Goal: Task Accomplishment & Management: Manage account settings

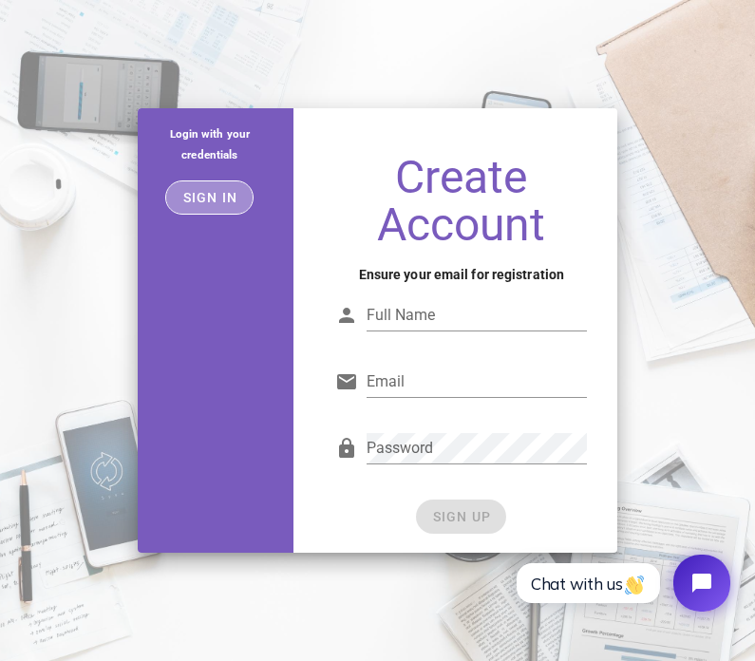
click at [218, 198] on span "Sign in" at bounding box center [209, 197] width 56 height 15
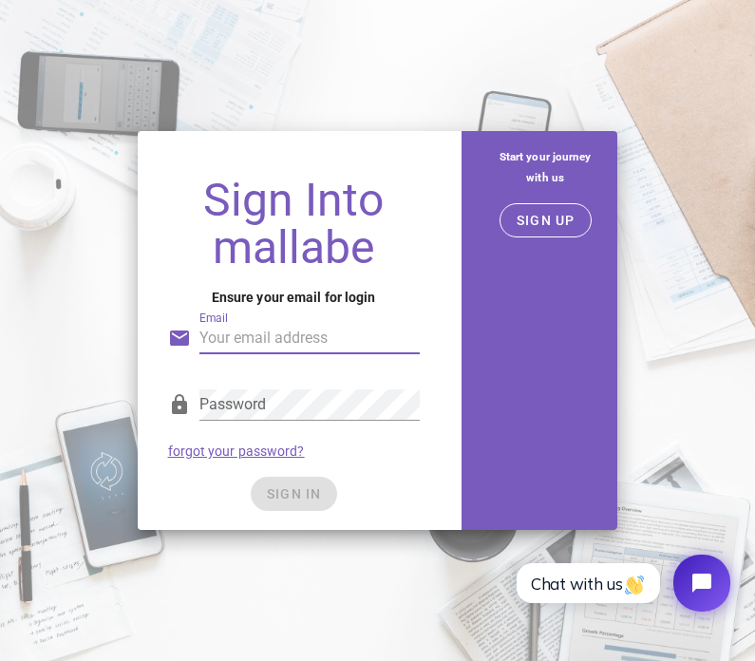
click at [245, 338] on input "Email" at bounding box center [309, 338] width 220 height 30
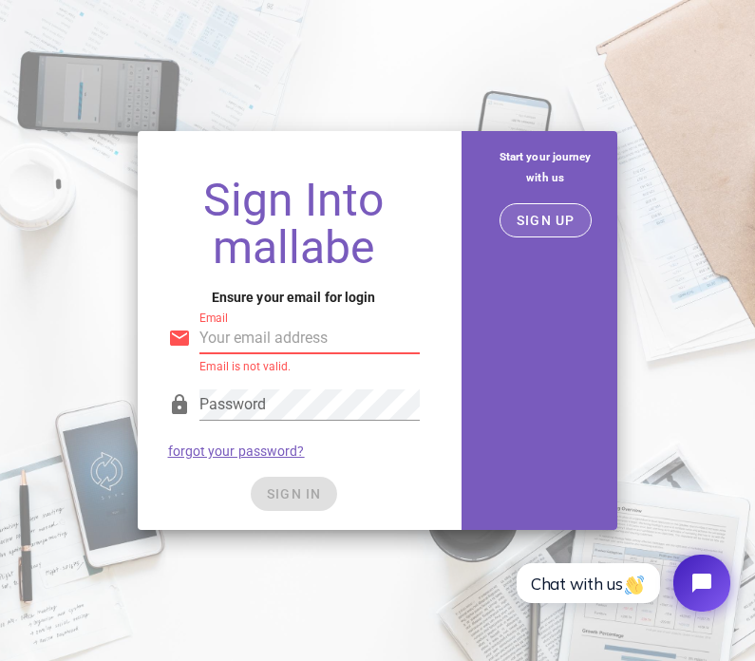
click at [539, 205] on button "SIGN UP" at bounding box center [545, 220] width 92 height 34
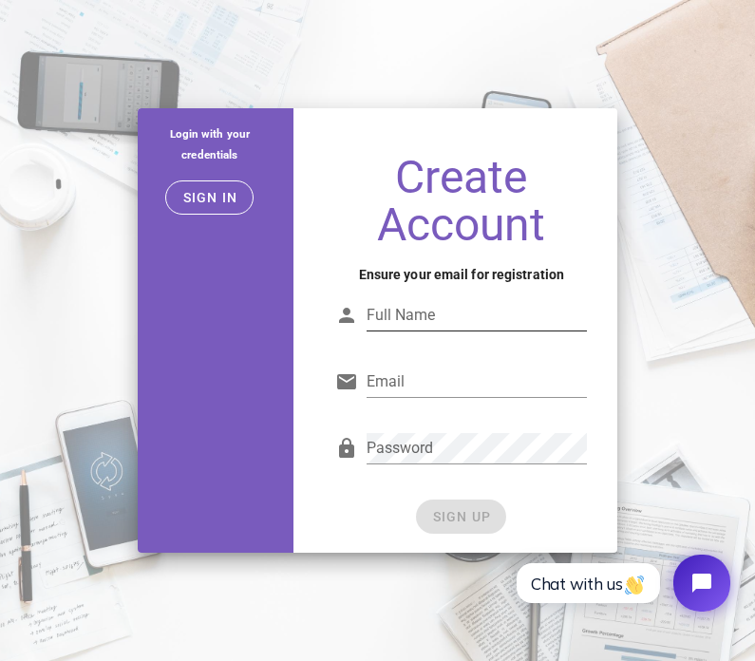
click at [455, 309] on input "Full Name" at bounding box center [476, 315] width 220 height 30
type input "Harshita Dalwe"
click at [439, 390] on input "Email" at bounding box center [476, 381] width 220 height 30
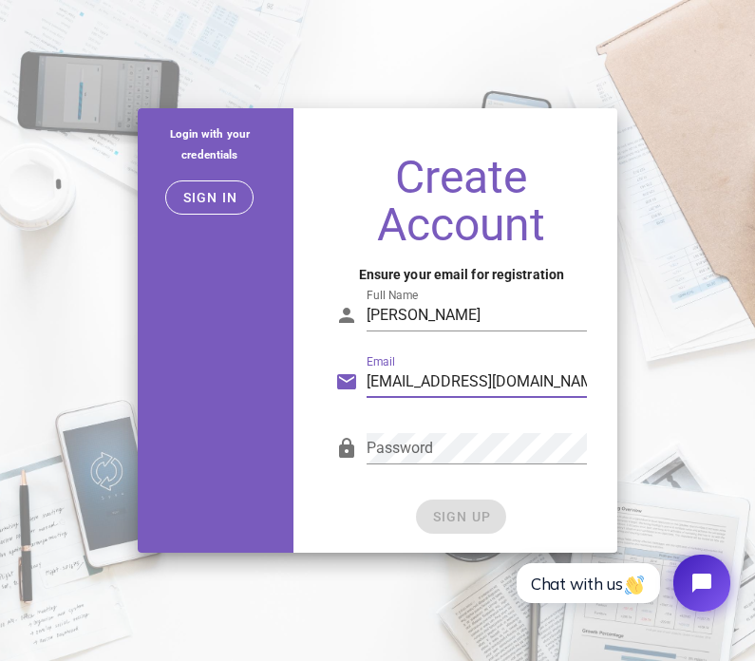
type input "getharshitadalwe@gmail.com"
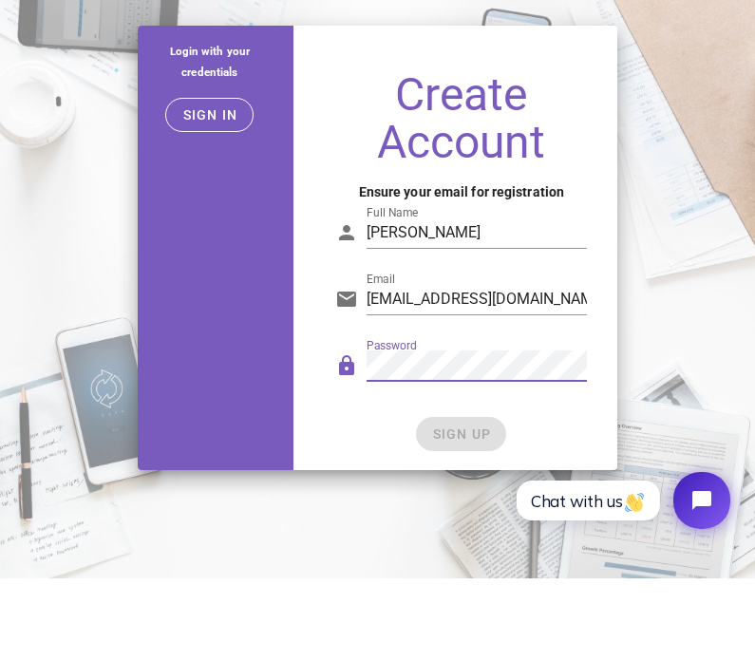
click at [473, 499] on div "SIGN UP" at bounding box center [461, 516] width 252 height 34
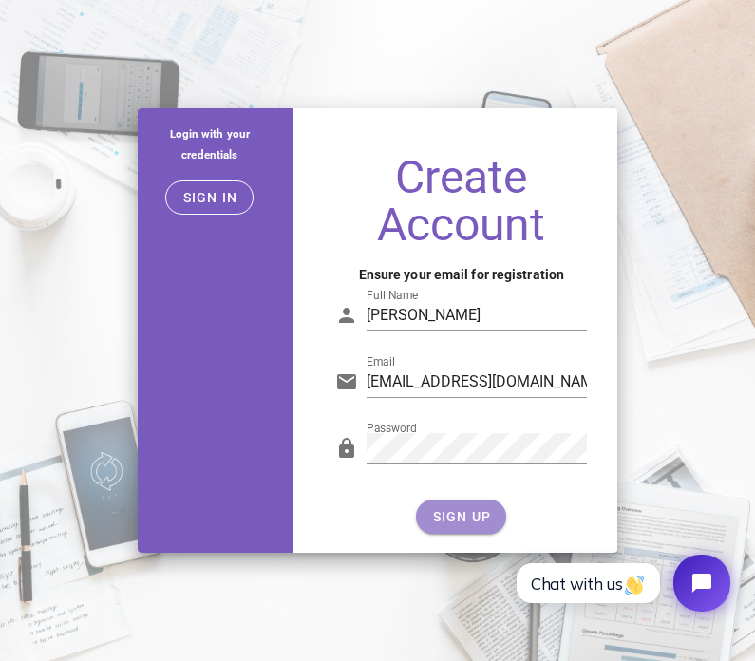
click at [441, 527] on button "SIGN UP" at bounding box center [461, 516] width 90 height 34
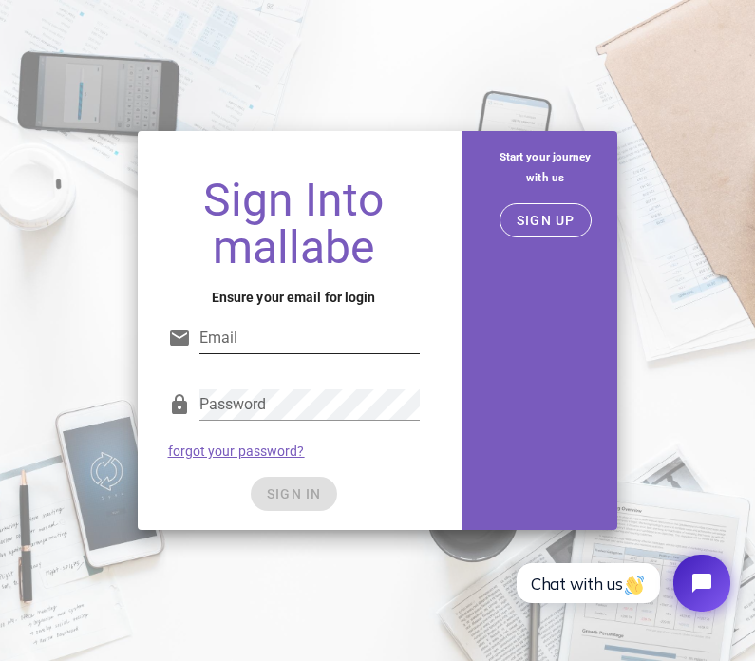
click at [348, 335] on input "Email" at bounding box center [309, 338] width 220 height 30
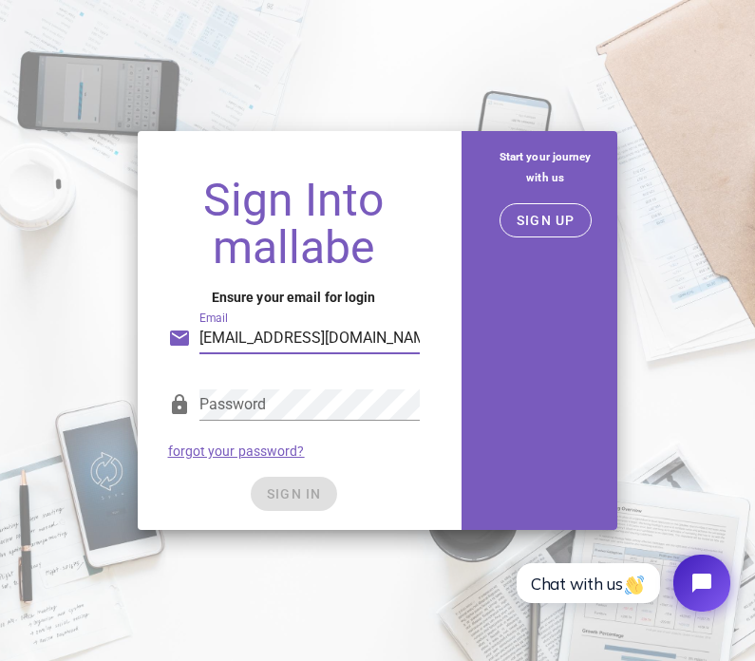
click at [216, 330] on input "Getharshitadalwe@gmail.com" at bounding box center [309, 338] width 220 height 30
type input "getharshitadalwe@gmail.com"
click at [293, 499] on div "SIGN IN" at bounding box center [294, 494] width 252 height 34
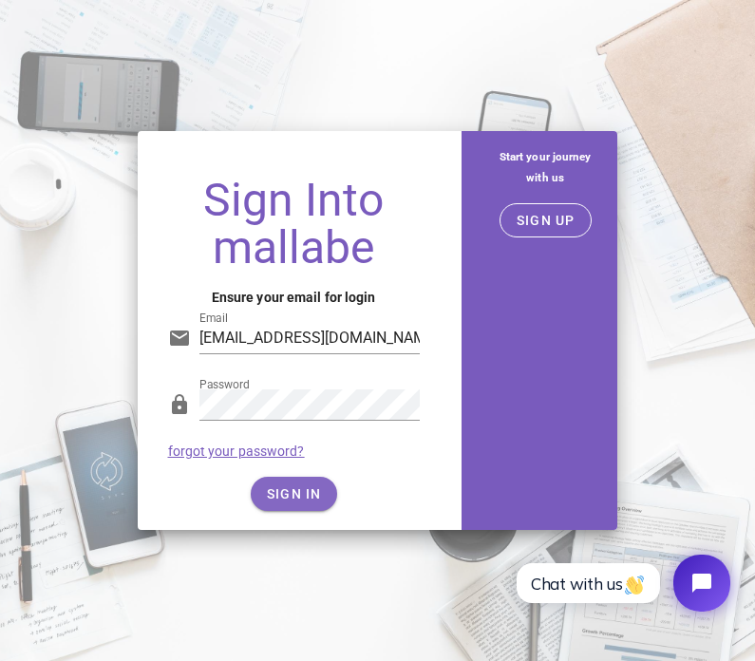
click at [314, 490] on span "SIGN IN" at bounding box center [294, 493] width 56 height 15
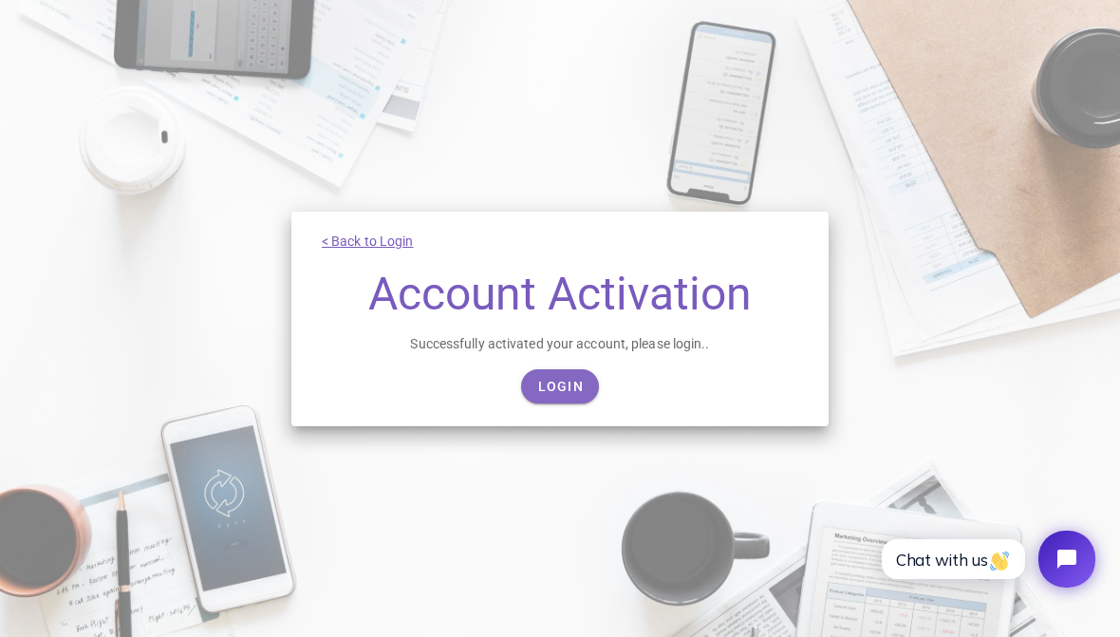
click at [582, 373] on link "Login" at bounding box center [560, 386] width 78 height 34
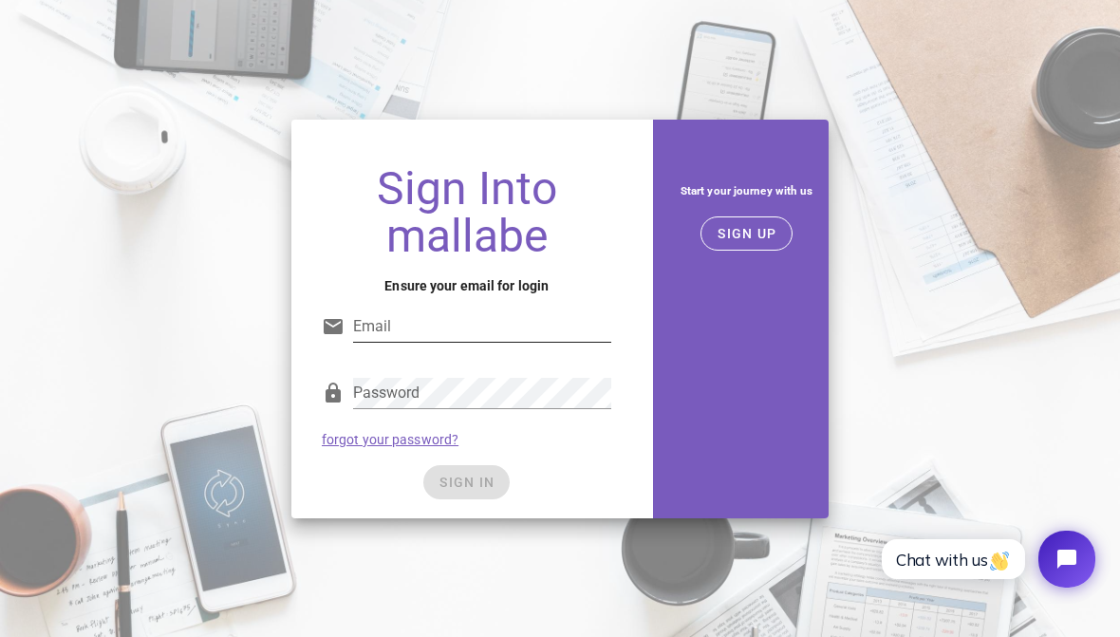
click at [490, 318] on input "Email" at bounding box center [482, 326] width 258 height 30
type input "[EMAIL_ADDRESS][DOMAIN_NAME]"
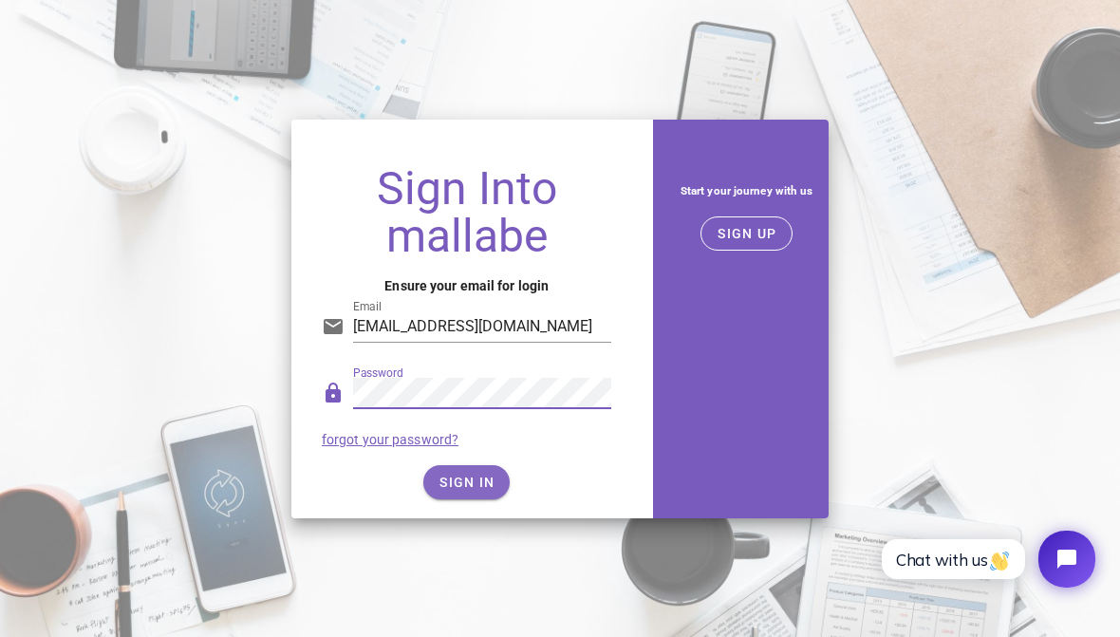
click at [472, 487] on span "SIGN IN" at bounding box center [467, 482] width 56 height 15
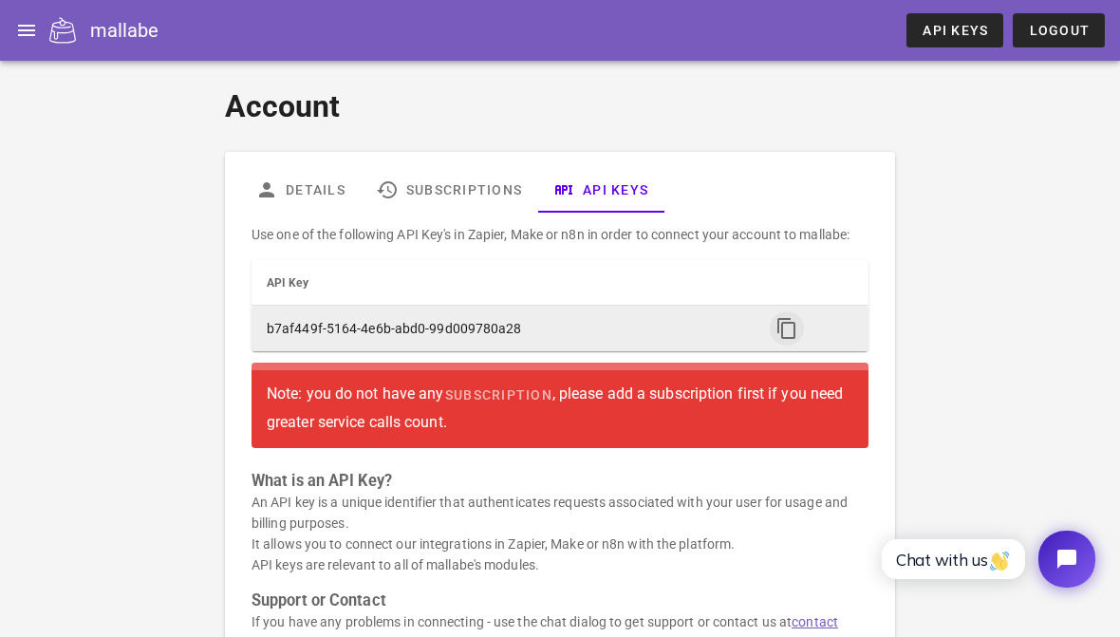
click at [786, 317] on icon "button" at bounding box center [787, 328] width 23 height 23
click at [792, 334] on icon "button" at bounding box center [787, 328] width 23 height 23
